Goal: Information Seeking & Learning: Compare options

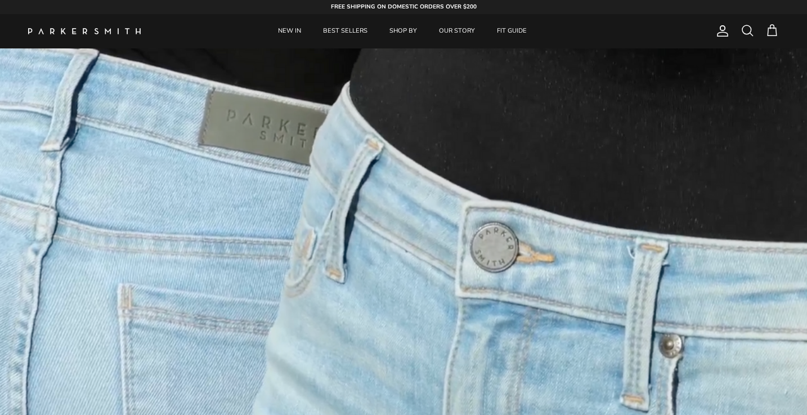
click at [749, 26] on span at bounding box center [748, 31] width 14 height 14
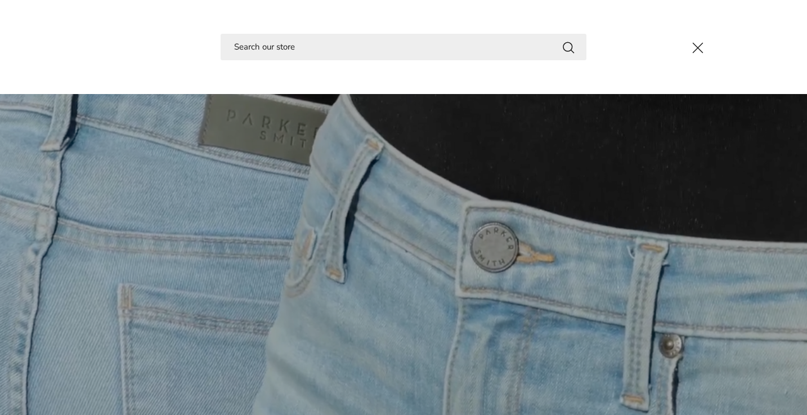
click at [423, 46] on input "Search" at bounding box center [404, 47] width 366 height 26
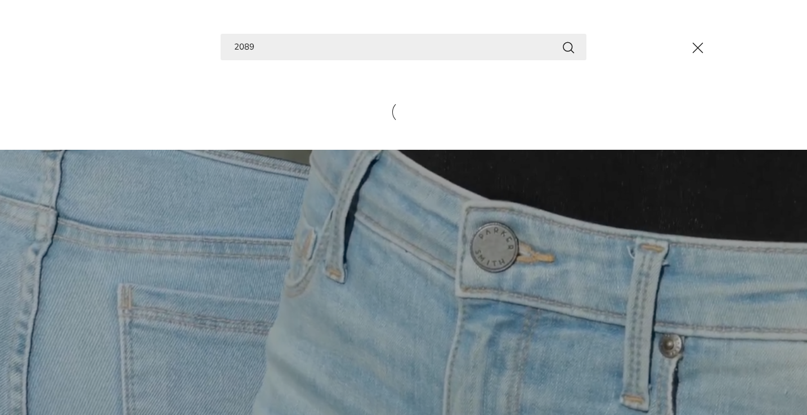
type input "2089"
click at [568, 47] on button "Search" at bounding box center [569, 47] width 14 height 14
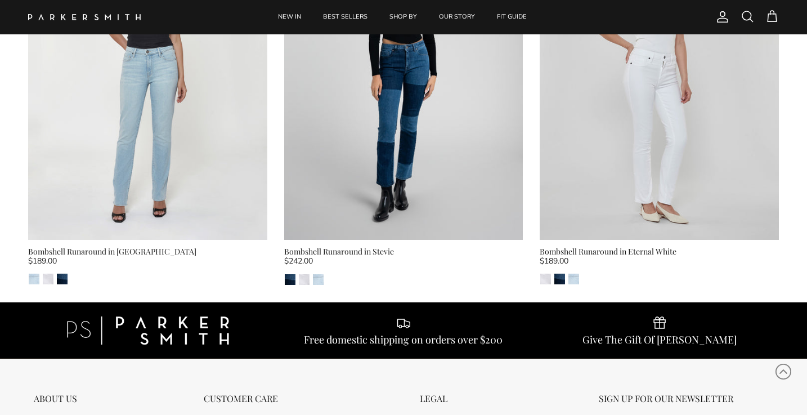
scroll to position [140, 0]
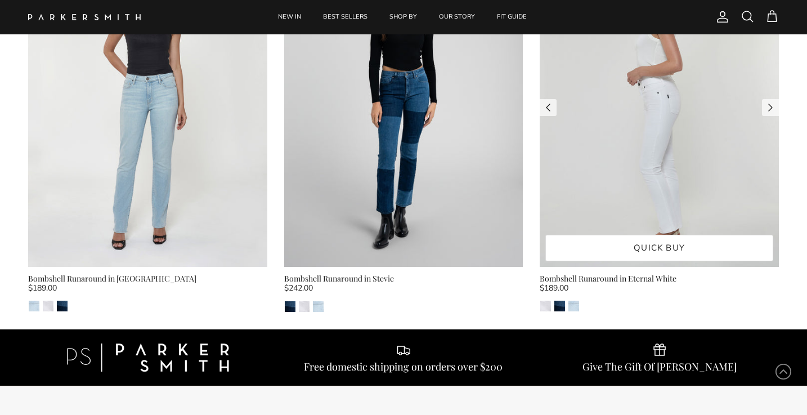
click at [664, 164] on img at bounding box center [659, 107] width 239 height 319
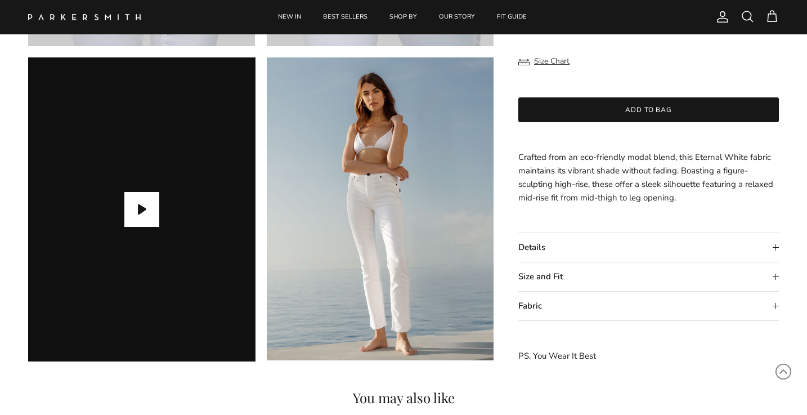
scroll to position [982, 0]
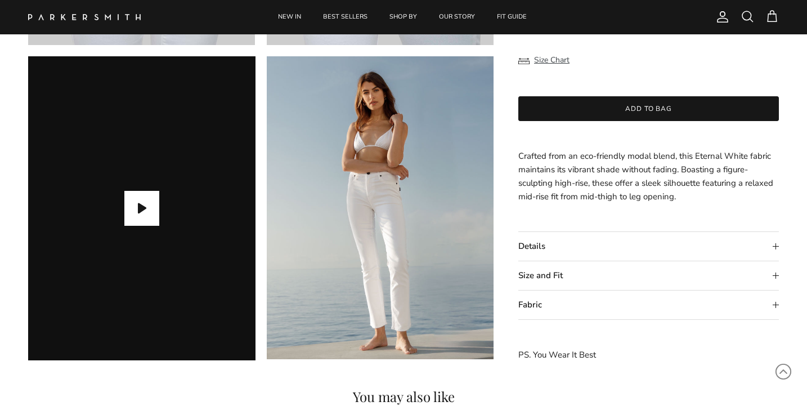
drag, startPoint x: 684, startPoint y: 201, endPoint x: 515, endPoint y: 159, distance: 174.0
copy span "Crafted from an eco-friendly modal blend, this Eternal White fabric maintains i…"
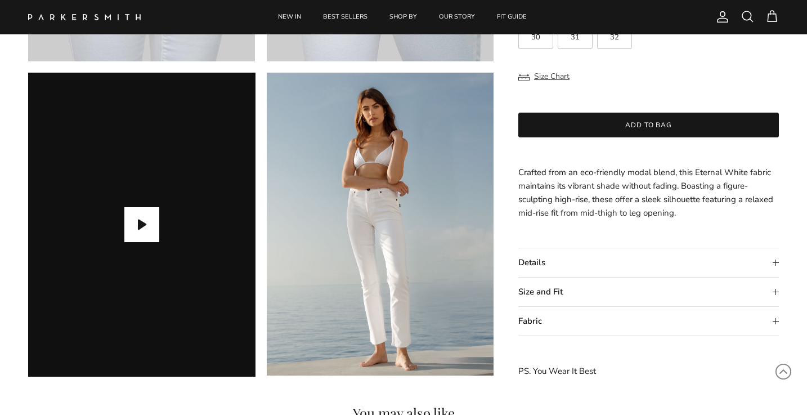
scroll to position [944, 0]
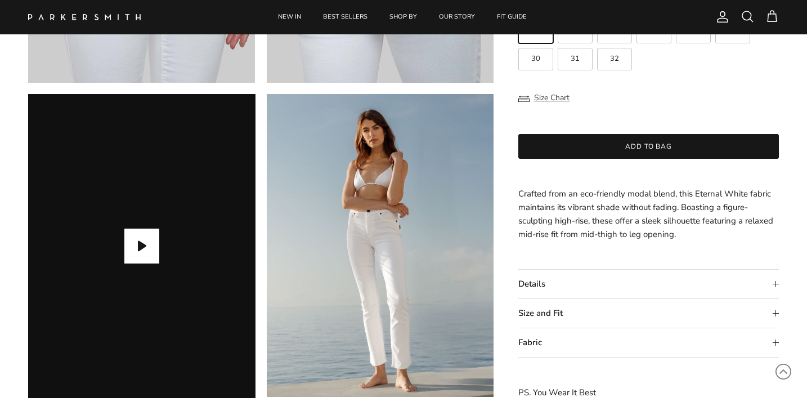
click at [773, 282] on summary "Details" at bounding box center [648, 284] width 261 height 29
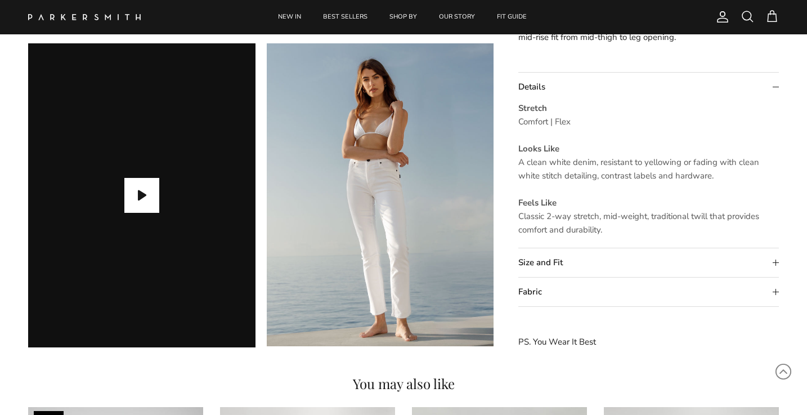
scroll to position [996, 0]
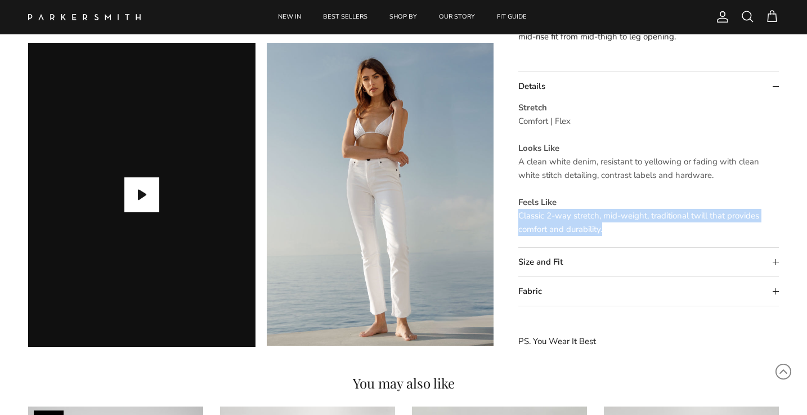
drag, startPoint x: 616, startPoint y: 229, endPoint x: 517, endPoint y: 217, distance: 99.3
copy span "Classic 2-way stretch, mid-weight, traditional twill that provides comfort and …"
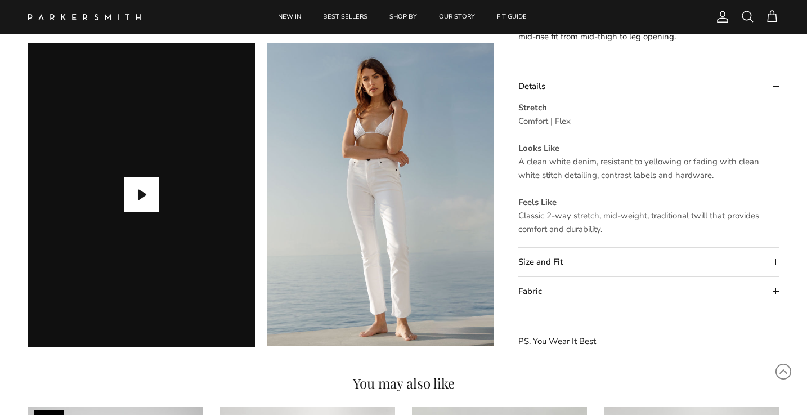
click at [773, 260] on summary "Size and Fit" at bounding box center [648, 262] width 261 height 29
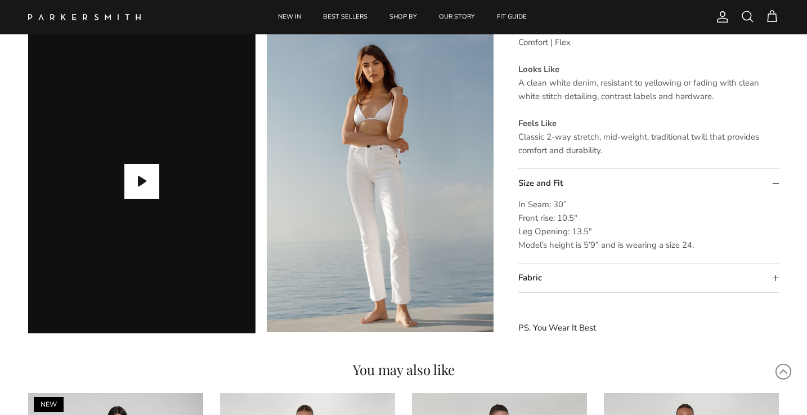
scroll to position [1010, 0]
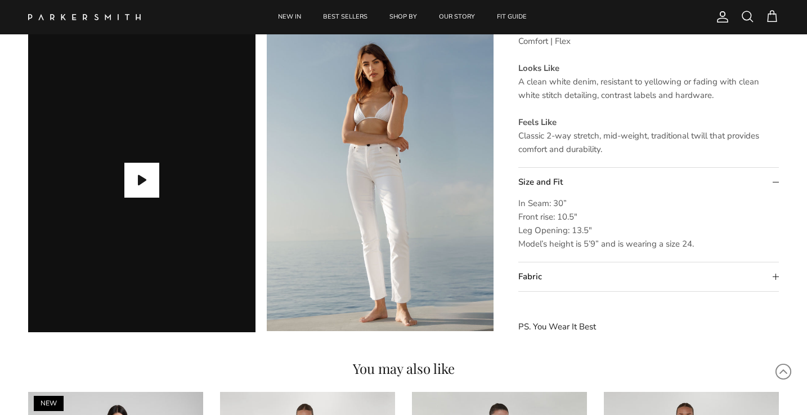
click at [774, 278] on summary "Fabric" at bounding box center [648, 276] width 261 height 29
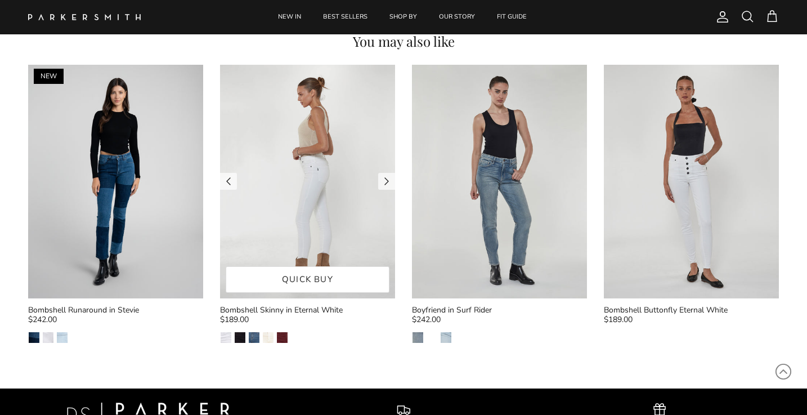
scroll to position [1338, 0]
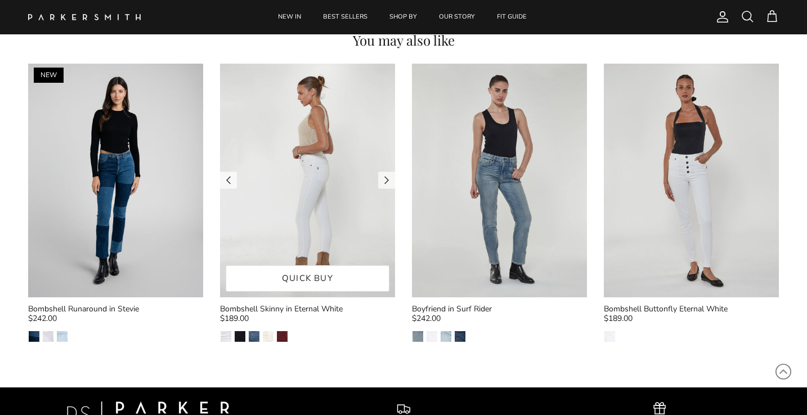
click at [312, 184] on img at bounding box center [307, 181] width 175 height 234
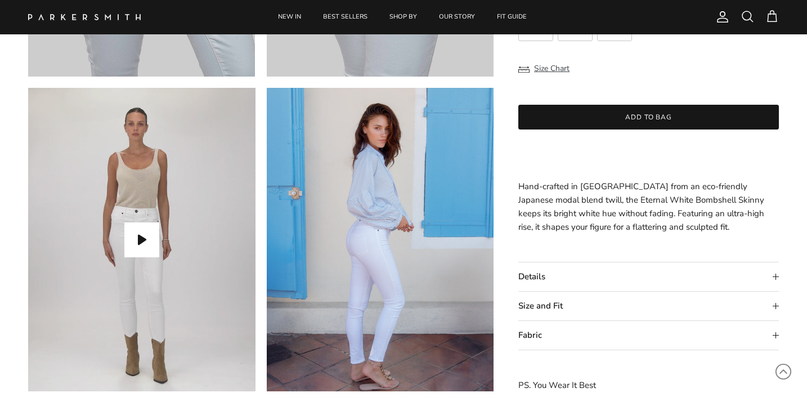
scroll to position [957, 0]
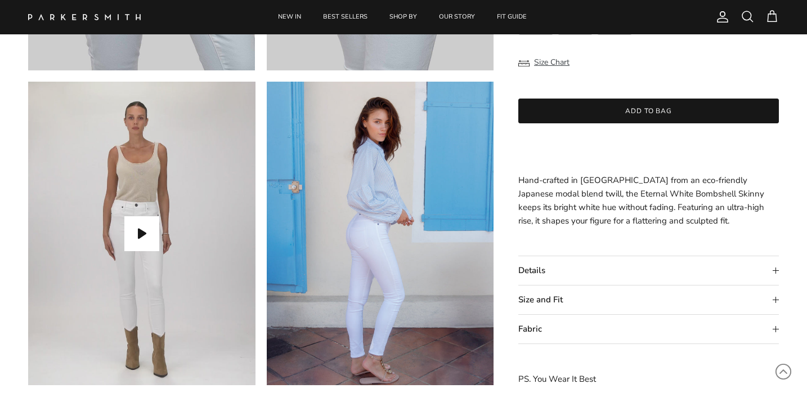
click at [775, 329] on summary "Fabric" at bounding box center [648, 329] width 261 height 29
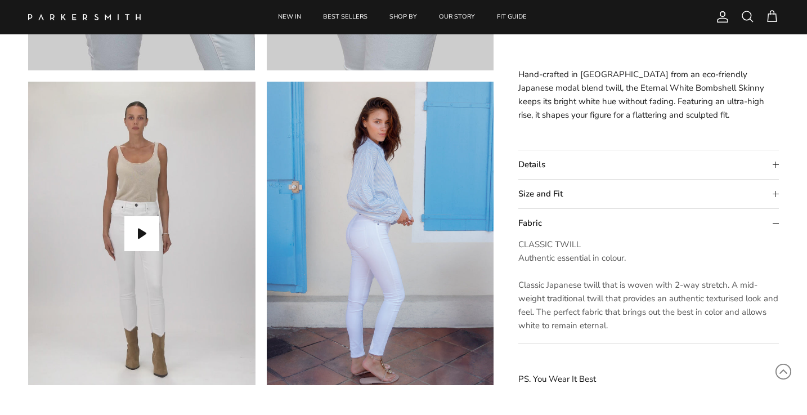
click at [773, 191] on summary "Size and Fit" at bounding box center [648, 194] width 261 height 29
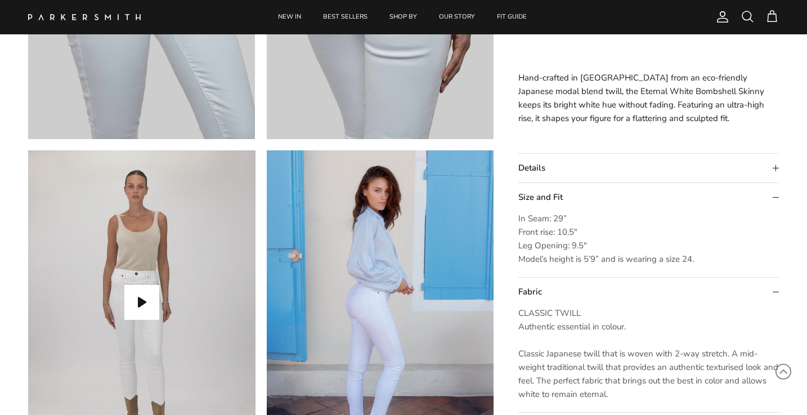
scroll to position [876, 0]
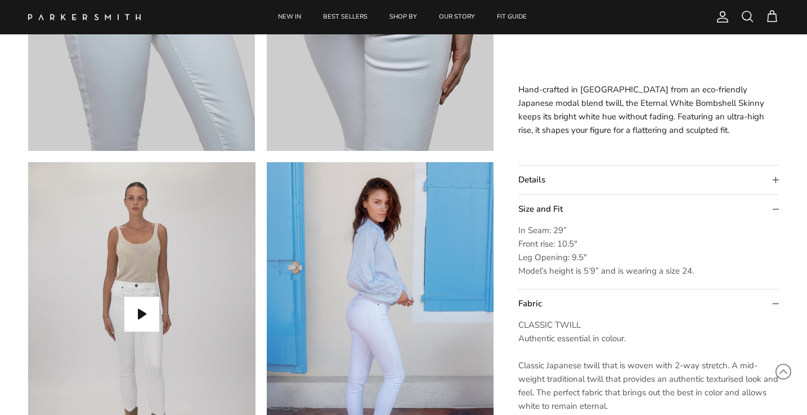
click at [775, 178] on summary "Details" at bounding box center [648, 180] width 261 height 29
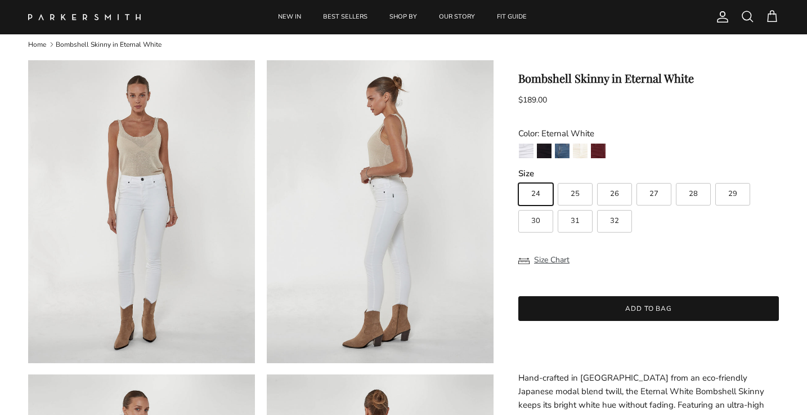
scroll to position [25, 0]
